Goal: Transaction & Acquisition: Subscribe to service/newsletter

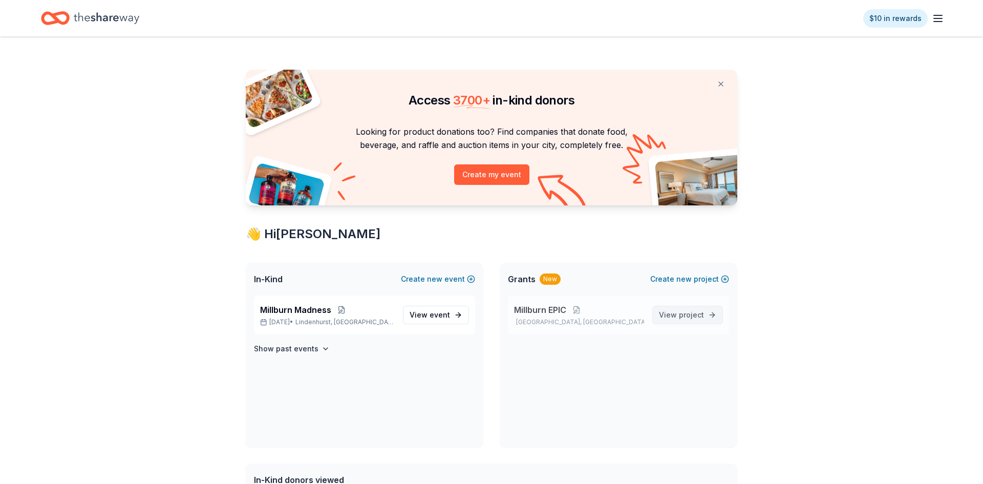
click at [687, 312] on span "project" at bounding box center [691, 314] width 25 height 9
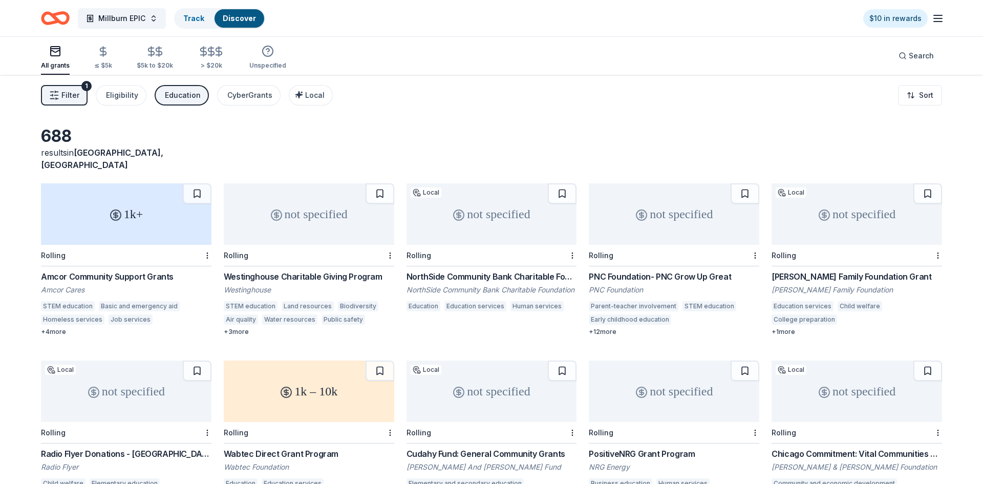
click at [122, 218] on div "1k+" at bounding box center [126, 213] width 171 height 61
click at [328, 202] on div "not specified" at bounding box center [309, 213] width 171 height 61
click at [350, 202] on div "not specified" at bounding box center [309, 213] width 171 height 61
click at [506, 206] on div "not specified" at bounding box center [492, 213] width 171 height 61
click at [632, 217] on div "not specified" at bounding box center [674, 213] width 171 height 61
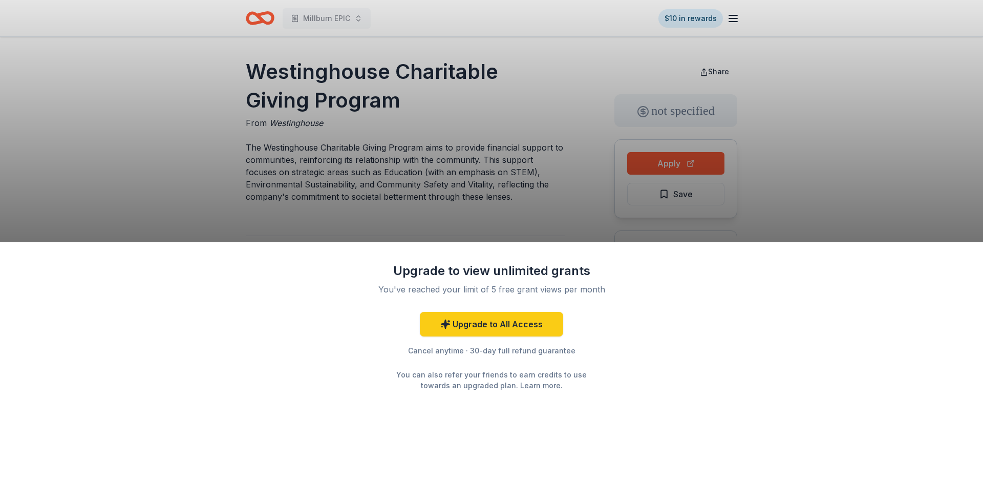
click at [640, 165] on div "Upgrade to view unlimited grants You've reached your limit of 5 free grant view…" at bounding box center [491, 242] width 983 height 484
click at [492, 330] on link "Upgrade to All Access" at bounding box center [491, 324] width 143 height 25
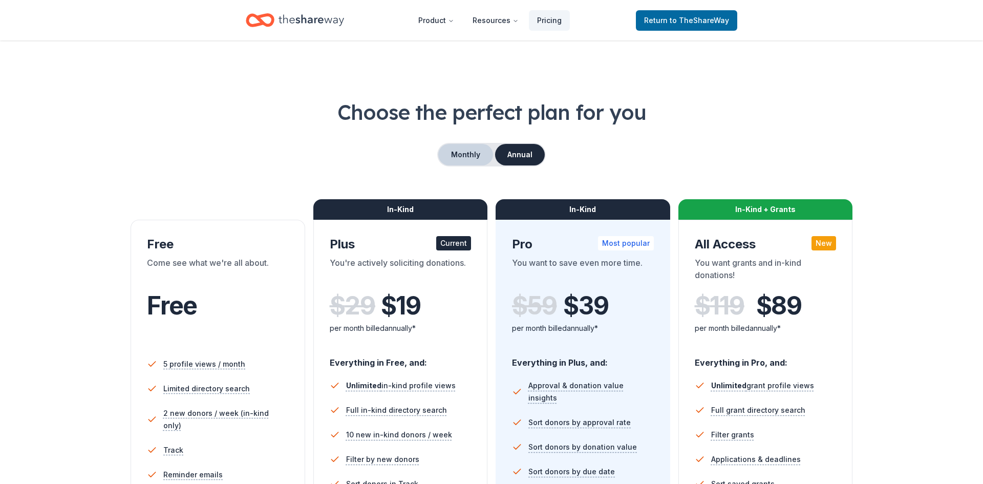
click at [472, 150] on button "Monthly" at bounding box center [465, 155] width 55 height 22
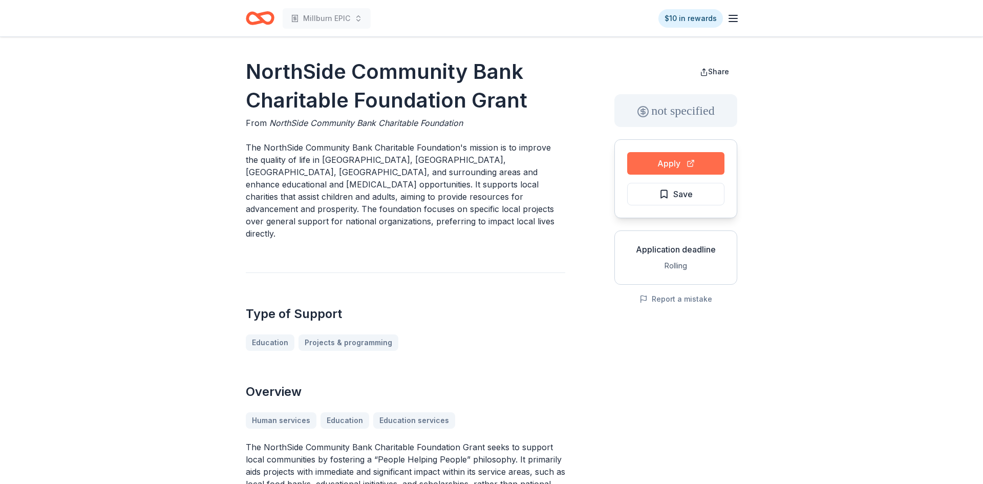
click at [653, 157] on button "Apply" at bounding box center [675, 163] width 97 height 23
